Goal: Information Seeking & Learning: Learn about a topic

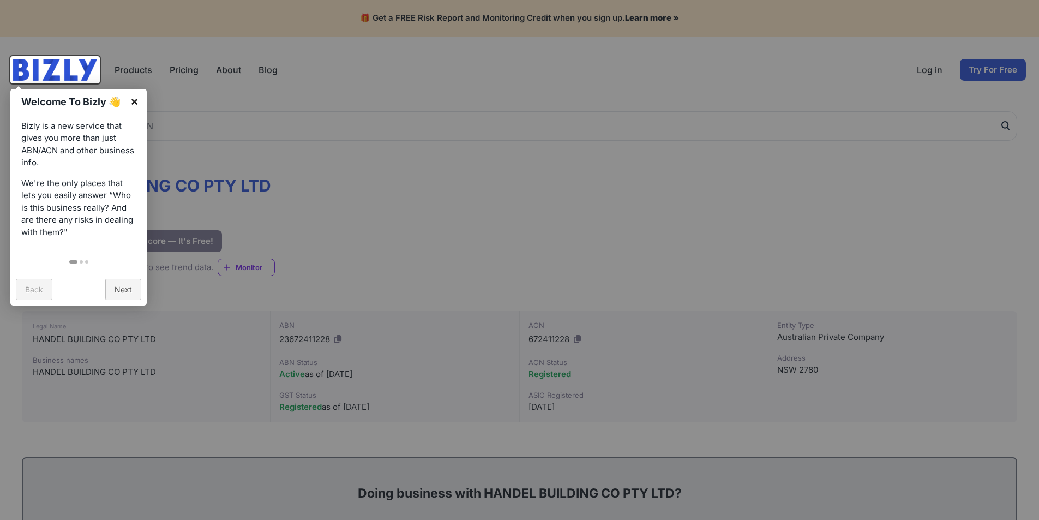
click at [135, 99] on link "×" at bounding box center [134, 101] width 25 height 25
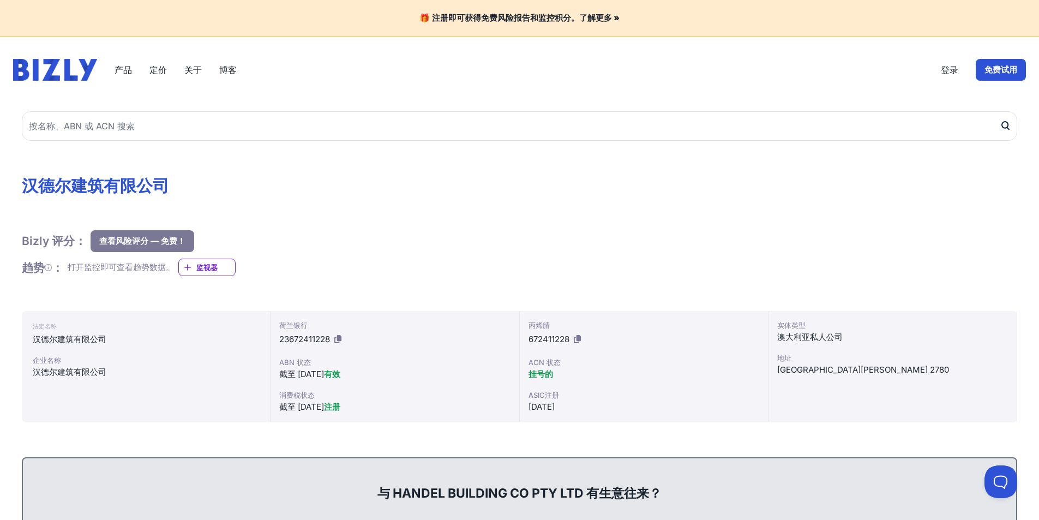
click at [201, 67] on font "关于" at bounding box center [192, 69] width 17 height 11
click at [75, 339] on font "汉德尔建筑有限公司" at bounding box center [70, 339] width 74 height 10
click at [80, 339] on font "汉德尔建筑有限公司" at bounding box center [70, 339] width 74 height 10
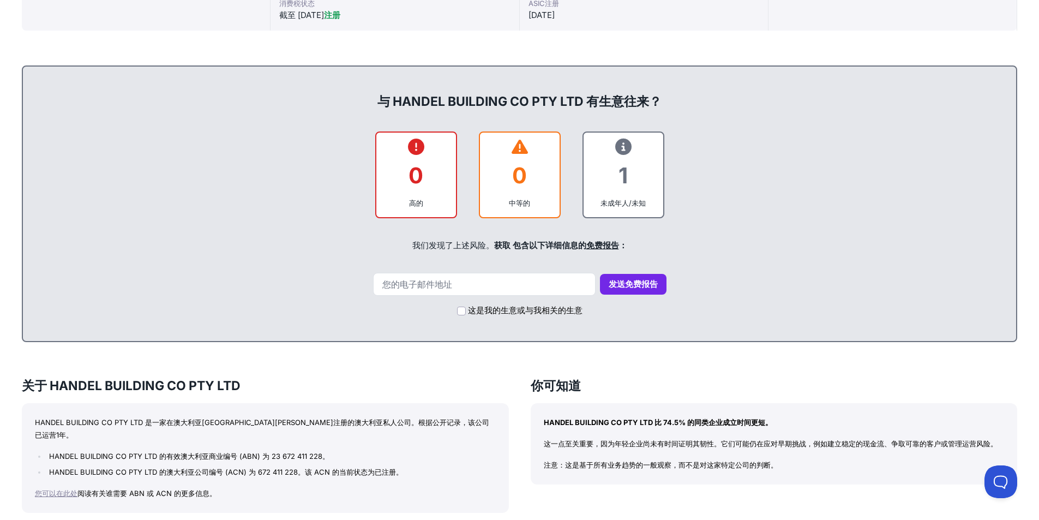
scroll to position [491, 0]
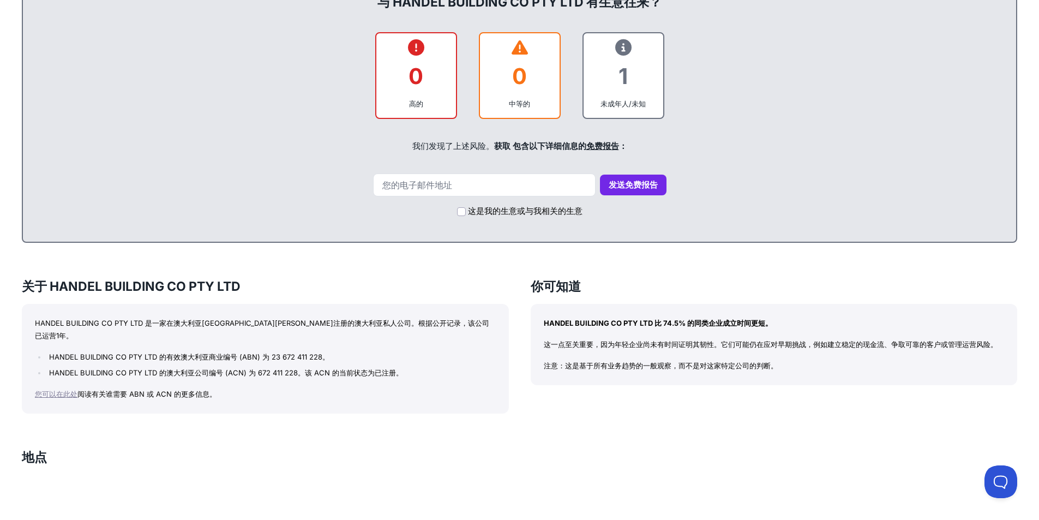
click at [617, 321] on font "HANDEL BUILDING CO PTY LTD 比 74.5% 的同类企业成立时间更短。" at bounding box center [658, 323] width 229 height 9
click at [660, 342] on font "这一点至关重要，因为年轻企业尚未有时间证明其韧性。它们可能仍在应对早期挑战，例如建立稳定的现金流、争取可靠的客户或管理运营风险。" at bounding box center [771, 344] width 454 height 9
click at [605, 345] on font "这一点至关重要，因为年轻企业尚未有时间证明其韧性。它们可能仍在应对早期挑战，例如建立稳定的现金流、争取可靠的客户或管理运营风险。" at bounding box center [771, 344] width 454 height 9
click at [57, 390] on font "您可以在此处" at bounding box center [56, 394] width 43 height 9
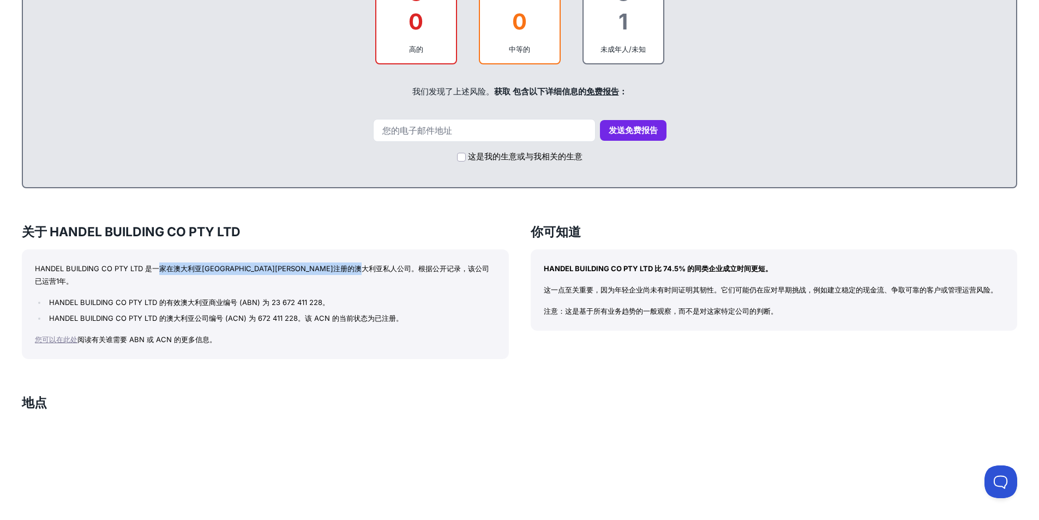
drag, startPoint x: 163, startPoint y: 267, endPoint x: 437, endPoint y: 271, distance: 274.5
click at [437, 271] on font "HANDEL BUILDING CO PTY LTD 是一家在澳大利亚新南威尔士州注册的澳大利亚私人公司。根据公开记录，该公司已运营1年。" at bounding box center [262, 274] width 454 height 21
click at [235, 244] on div "关于 HANDEL BUILDING CO PTY LTD HANDEL BUILDING CO PTY LTD 是一家在澳大利亚新南威尔士州注册的澳大利亚私…" at bounding box center [265, 291] width 487 height 136
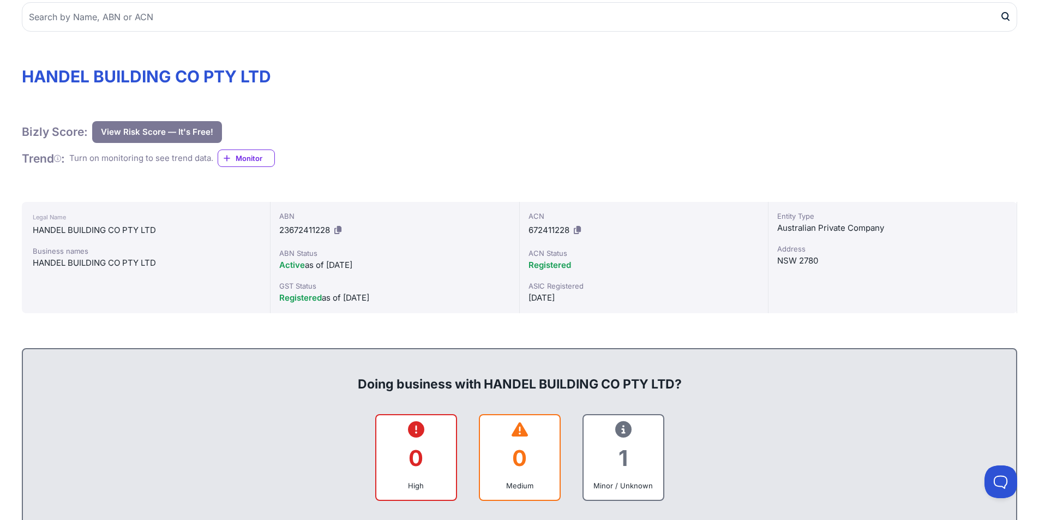
scroll to position [0, 0]
